Goal: Task Accomplishment & Management: Use online tool/utility

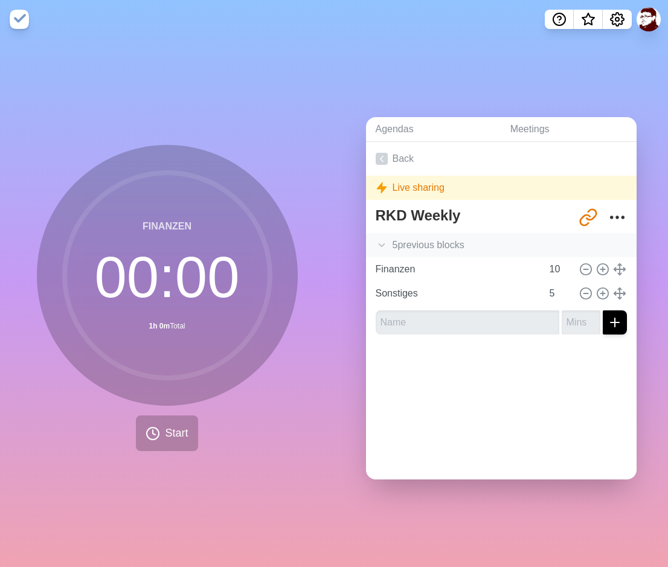
click at [378, 239] on icon at bounding box center [382, 245] width 12 height 12
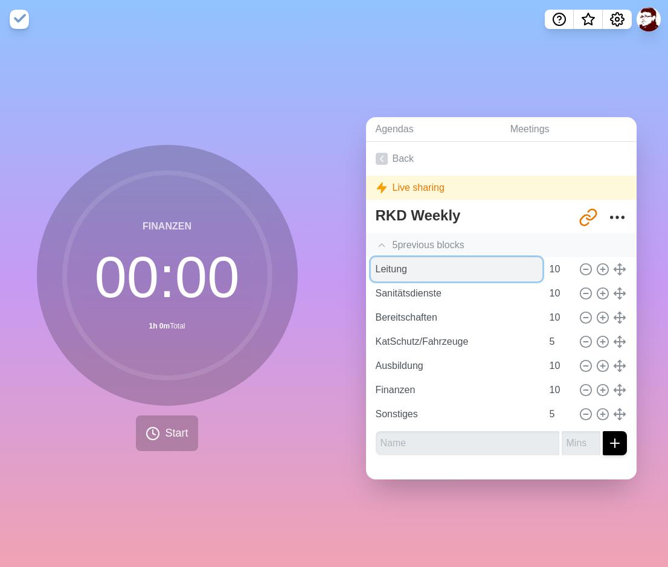
click at [400, 268] on input "Leitung" at bounding box center [457, 269] width 172 height 24
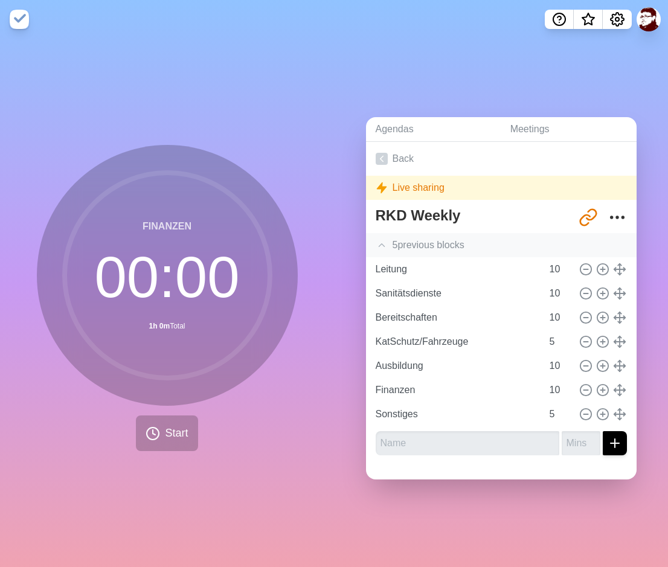
click at [616, 234] on div "5 previous block s" at bounding box center [501, 245] width 271 height 24
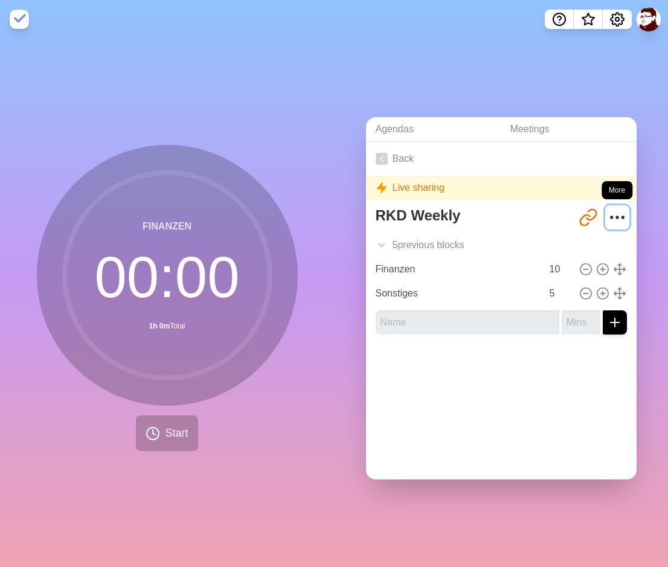
click at [616, 215] on icon "More" at bounding box center [617, 217] width 19 height 19
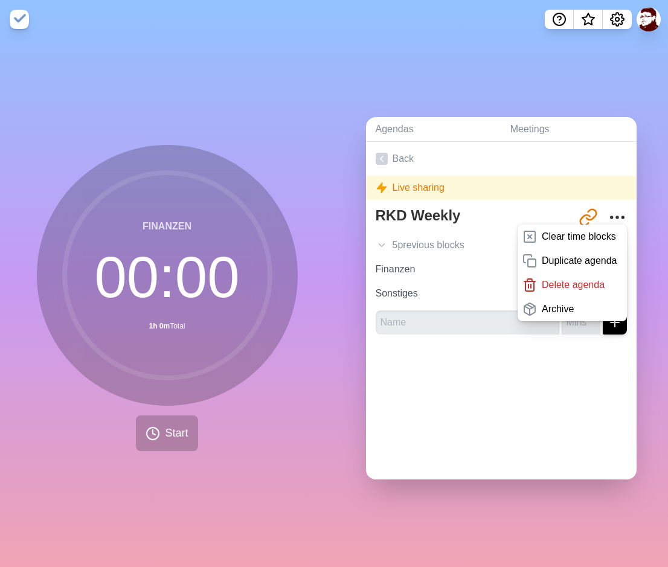
click at [526, 404] on div "Back Live sharing RKD Weekly [URL][DOMAIN_NAME] Clear time blocks Duplicate age…" at bounding box center [501, 311] width 271 height 338
click at [584, 234] on p "Clear time blocks" at bounding box center [579, 237] width 74 height 14
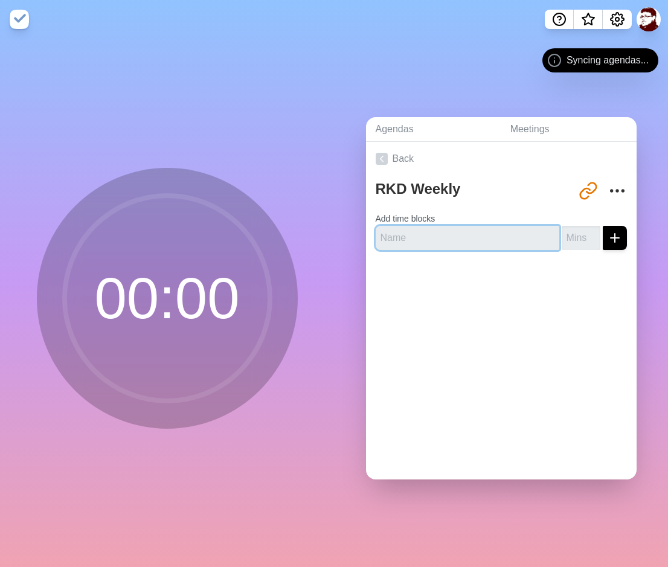
click at [445, 242] on input "text" at bounding box center [468, 238] width 184 height 24
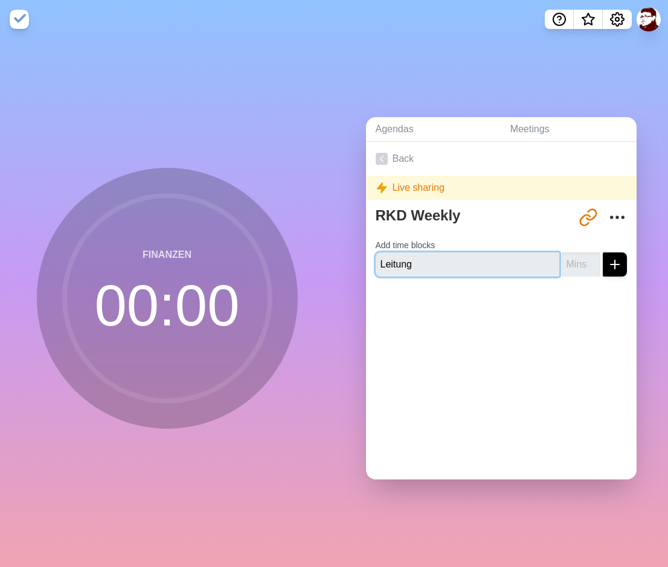
type input "Leitung"
type input "10"
click at [623, 269] on button "submit" at bounding box center [615, 265] width 24 height 24
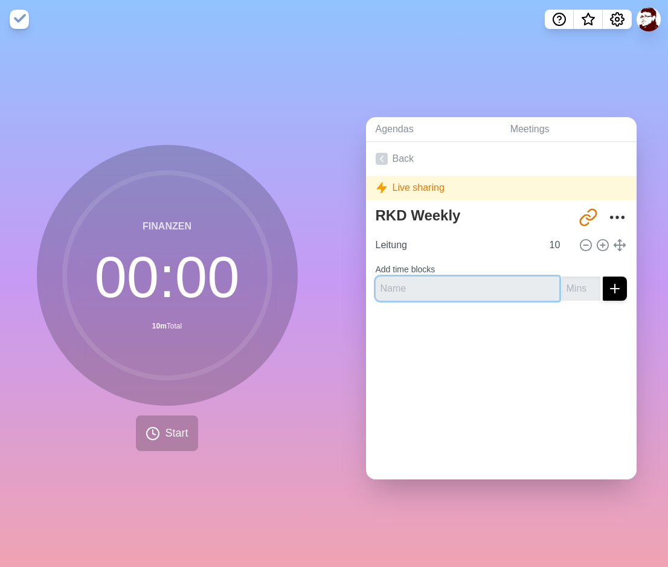
click at [414, 293] on input "text" at bounding box center [468, 289] width 184 height 24
type input "Sanitästdienste"
type input "10"
click at [622, 289] on button "submit" at bounding box center [615, 289] width 24 height 24
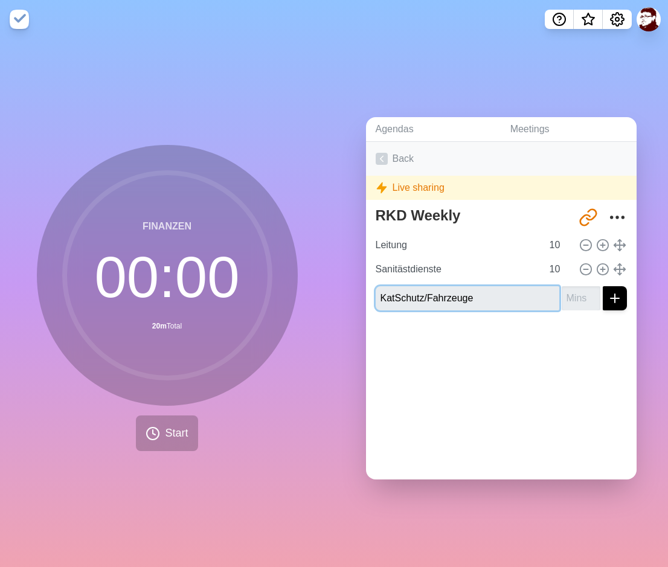
type input "KatSchutz/Fahrzeuge"
type input "5"
click at [603, 286] on button "submit" at bounding box center [615, 298] width 24 height 24
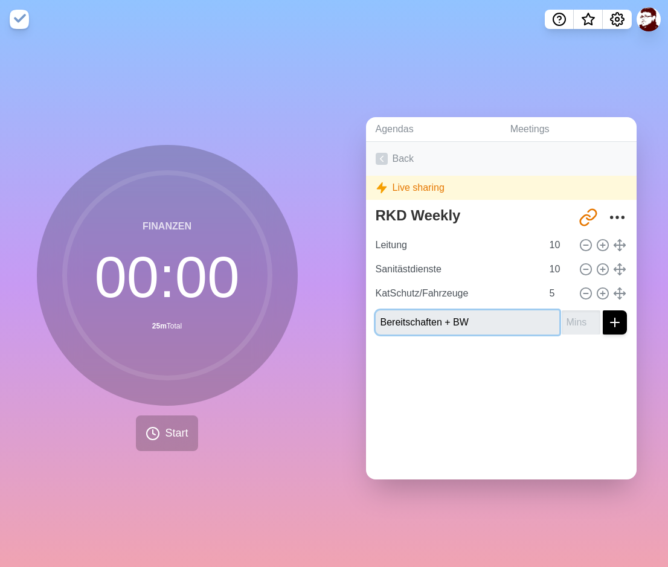
type input "Bereitschaften + BW"
type input "10"
click at [603, 311] on button "submit" at bounding box center [615, 323] width 24 height 24
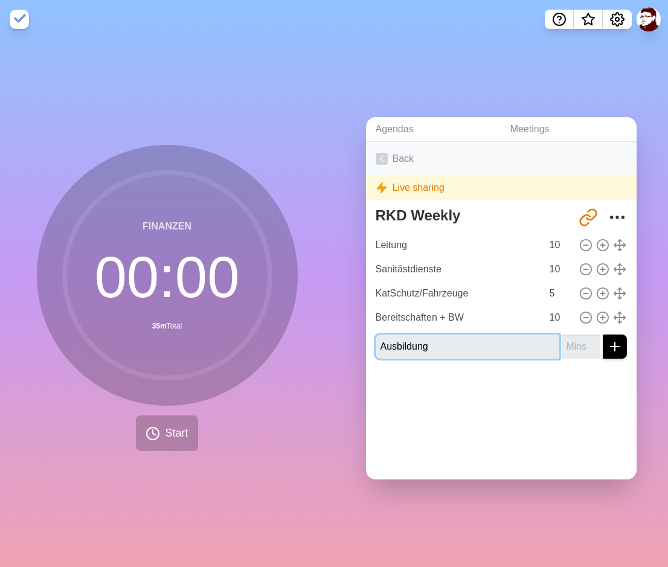
type input "Ausbildung"
type input "10"
click at [603, 335] on button "submit" at bounding box center [615, 347] width 24 height 24
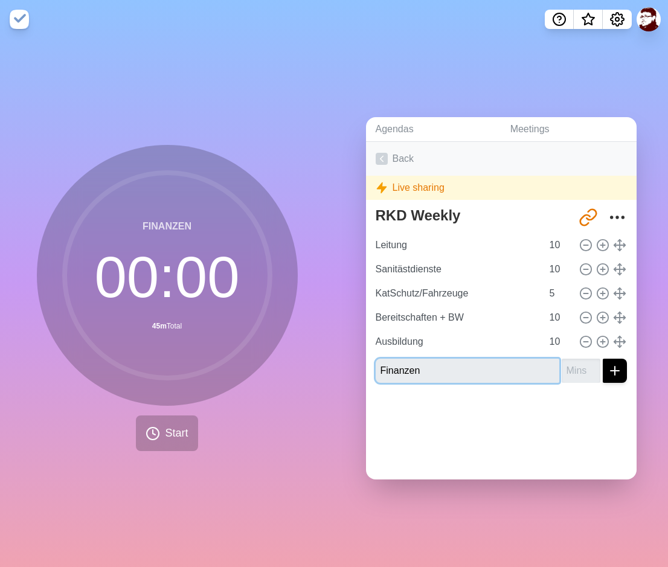
type input "Finanzen"
type input "10"
click at [603, 359] on button "submit" at bounding box center [615, 371] width 24 height 24
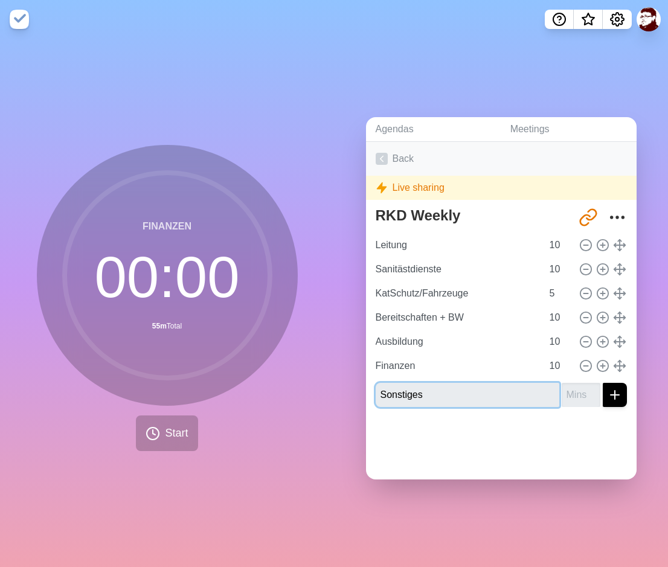
type input "Sonstiges"
type input "5"
click at [603, 383] on button "submit" at bounding box center [615, 395] width 24 height 24
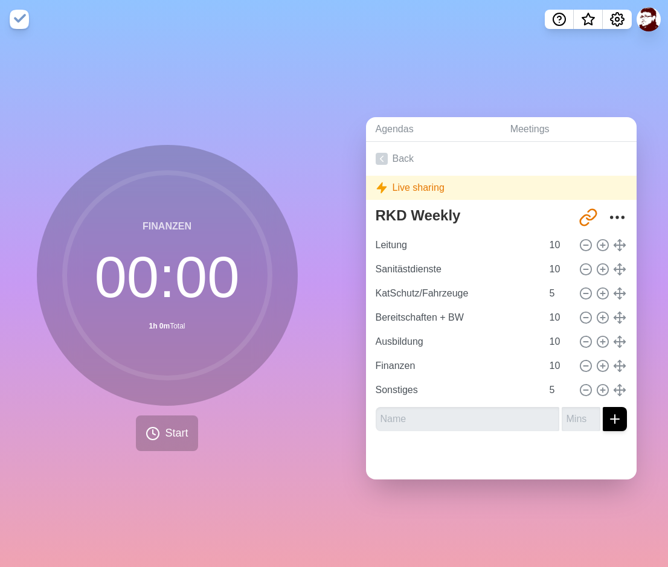
click at [273, 492] on div "Finanzen 00 : 00 1h 0m Total Start" at bounding box center [167, 303] width 334 height 529
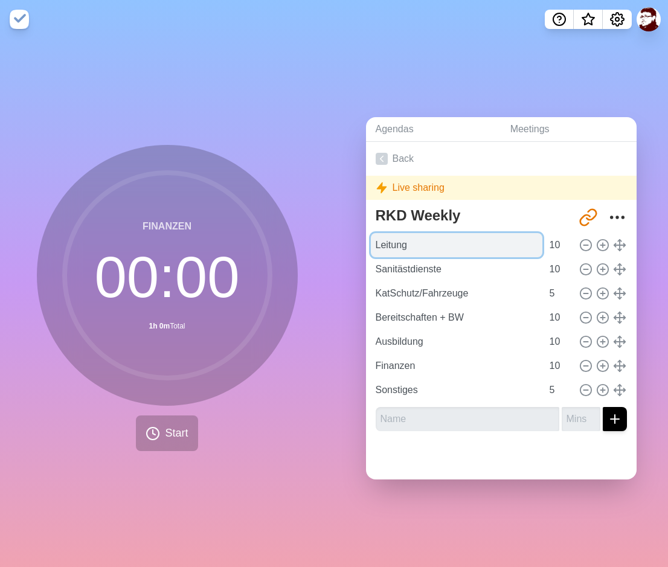
click at [398, 248] on input "Leitung" at bounding box center [457, 245] width 172 height 24
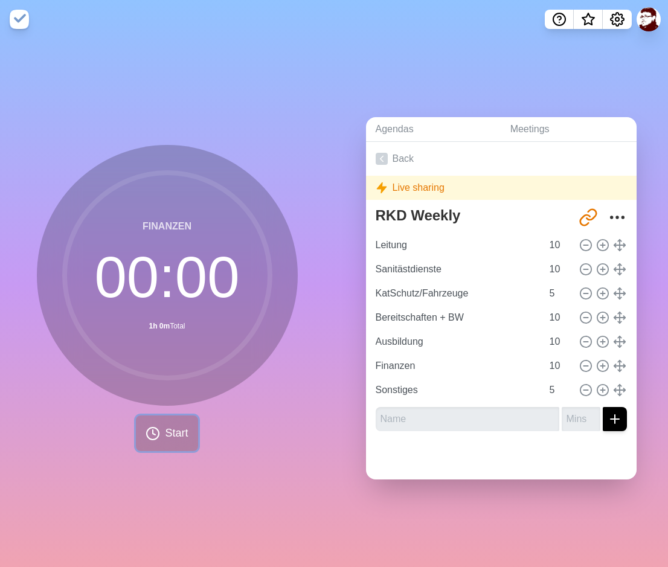
click at [163, 433] on button "Start" at bounding box center [167, 434] width 62 height 36
click at [175, 435] on span "Start" at bounding box center [176, 433] width 23 height 16
click at [178, 434] on span "Start" at bounding box center [176, 433] width 23 height 16
click at [193, 440] on button "Start" at bounding box center [167, 434] width 62 height 36
click at [602, 445] on div at bounding box center [501, 460] width 271 height 39
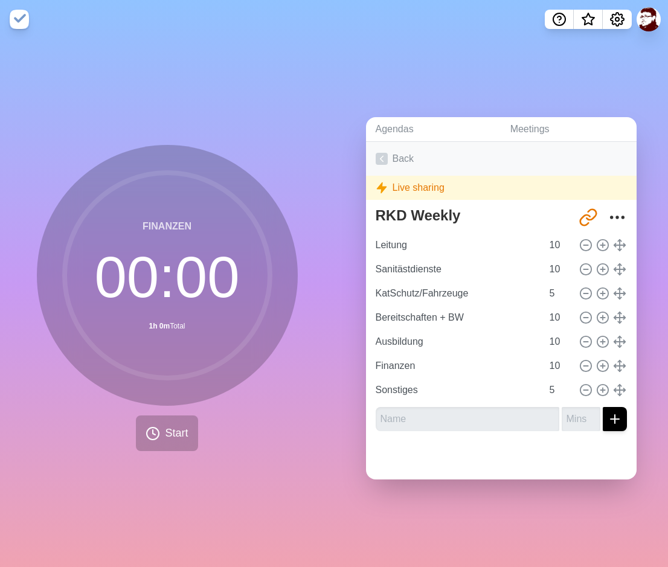
drag, startPoint x: 393, startPoint y: 156, endPoint x: 402, endPoint y: 161, distance: 10.3
click at [396, 157] on link "Back" at bounding box center [501, 159] width 271 height 34
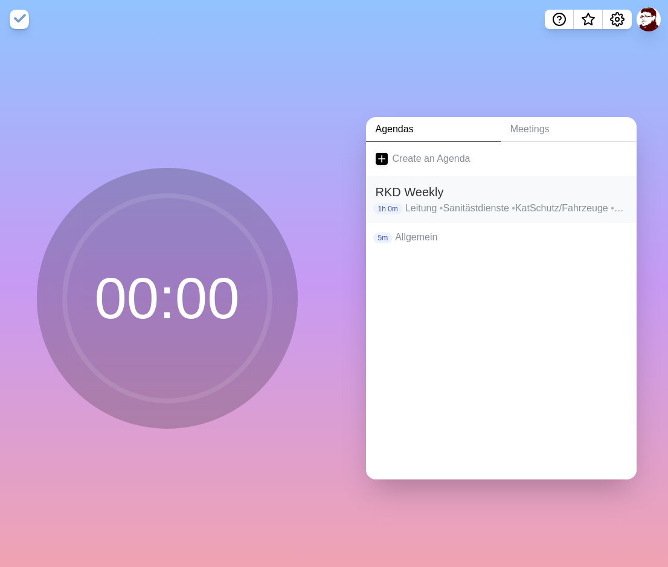
click at [455, 190] on h2 "RKD Weekly" at bounding box center [501, 192] width 251 height 18
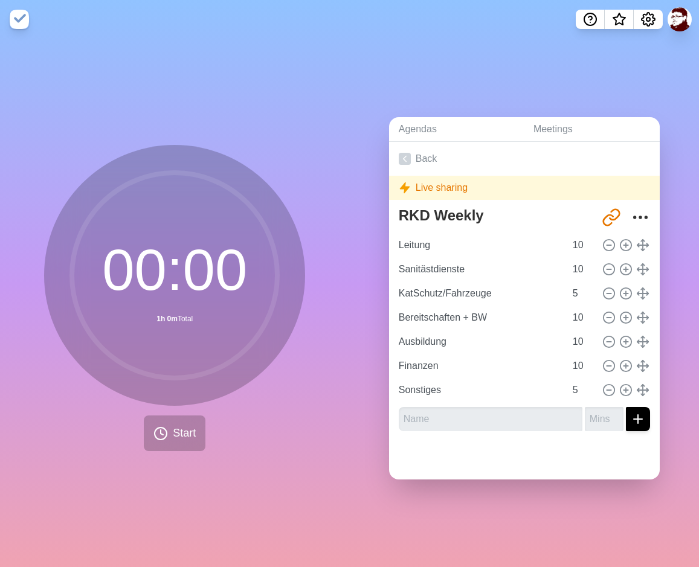
click at [355, 71] on div "Agendas Meetings Back Live sharing RKD Weekly http://timeblocks.co/npBRZadeiCB1…" at bounding box center [525, 303] width 350 height 529
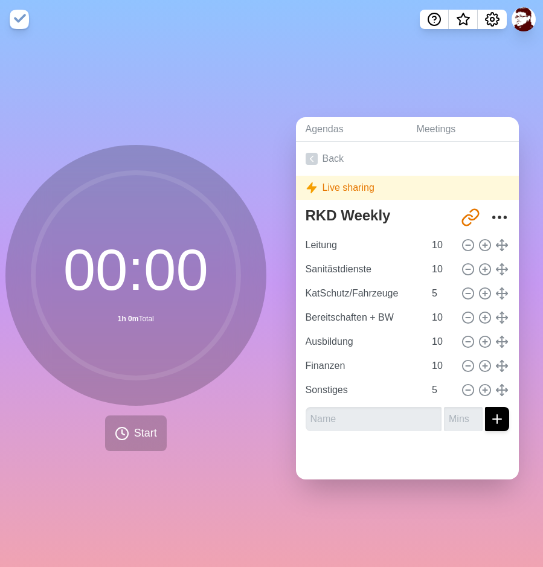
click at [509, 79] on div "Agendas Meetings Back Live sharing RKD Weekly http://timeblocks.co/npBRZadeiCB1…" at bounding box center [408, 303] width 272 height 529
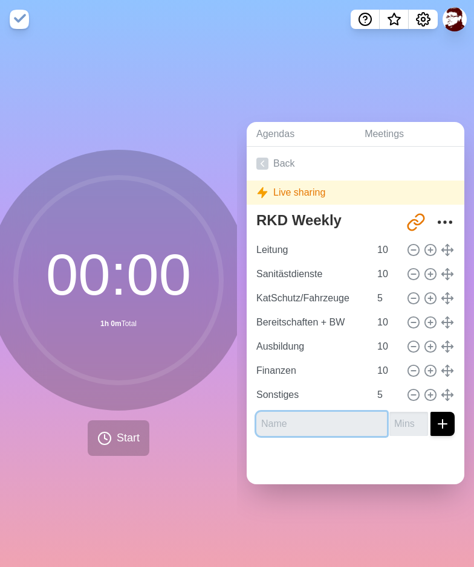
click at [289, 420] on input "text" at bounding box center [321, 424] width 130 height 24
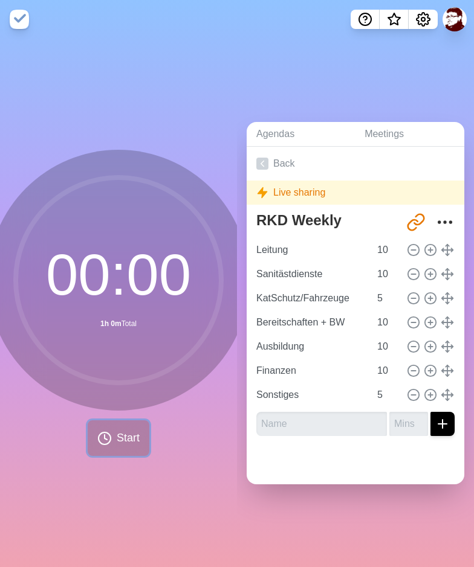
click at [124, 440] on span "Start" at bounding box center [128, 438] width 23 height 16
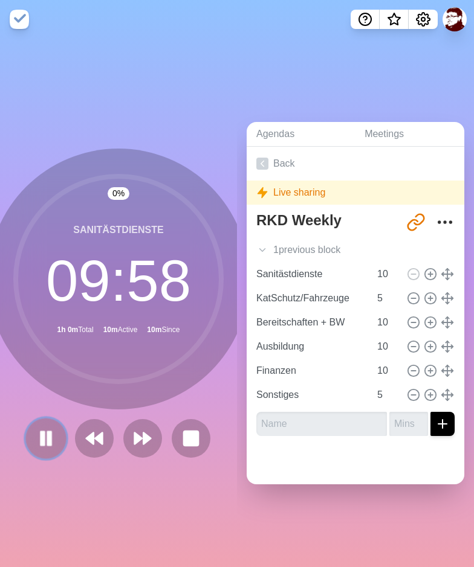
click at [47, 441] on icon at bounding box center [46, 438] width 21 height 21
click at [45, 441] on polygon at bounding box center [46, 438] width 12 height 15
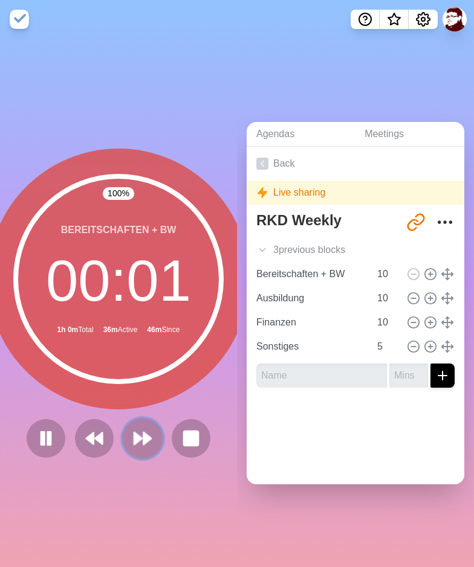
click at [153, 440] on button at bounding box center [142, 438] width 40 height 40
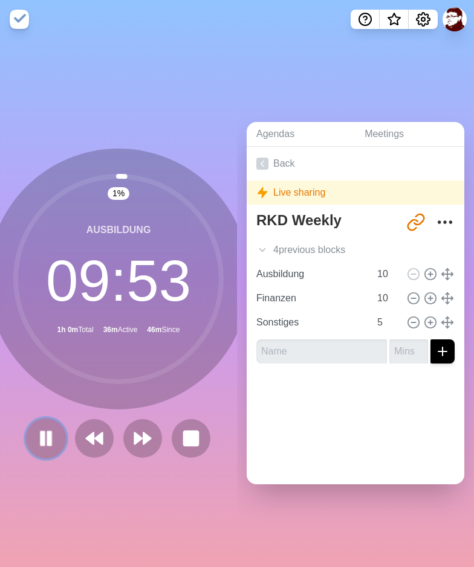
click at [55, 442] on icon at bounding box center [46, 438] width 21 height 21
click at [50, 441] on polygon at bounding box center [46, 438] width 12 height 15
click at [50, 441] on rect at bounding box center [49, 438] width 3 height 13
click at [40, 439] on polygon at bounding box center [46, 438] width 12 height 15
